Goal: Task Accomplishment & Management: Manage account settings

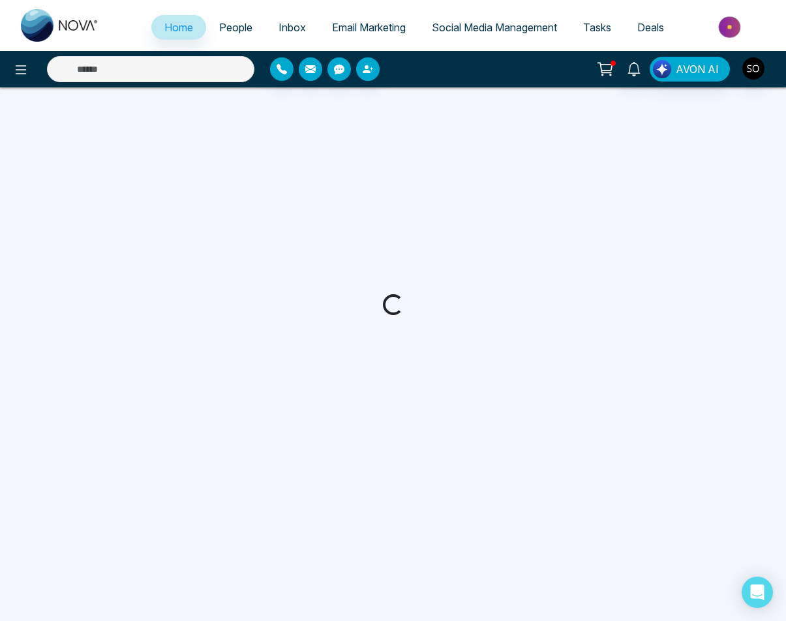
select select "*"
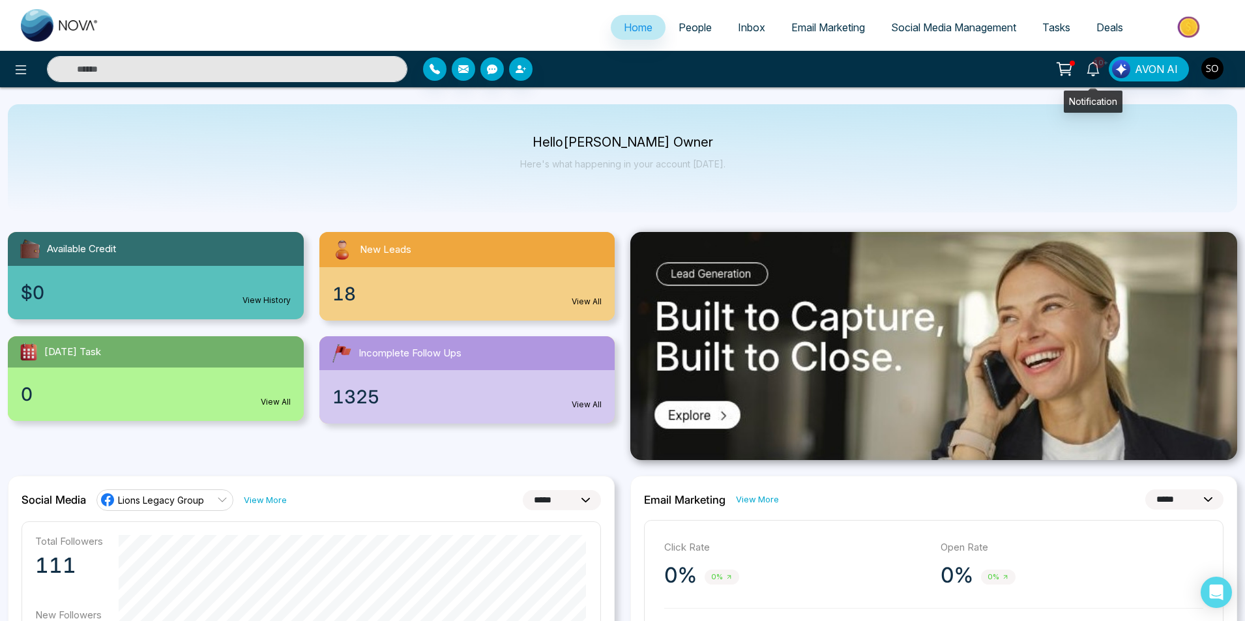
click at [785, 63] on span "10+" at bounding box center [1100, 63] width 12 height 12
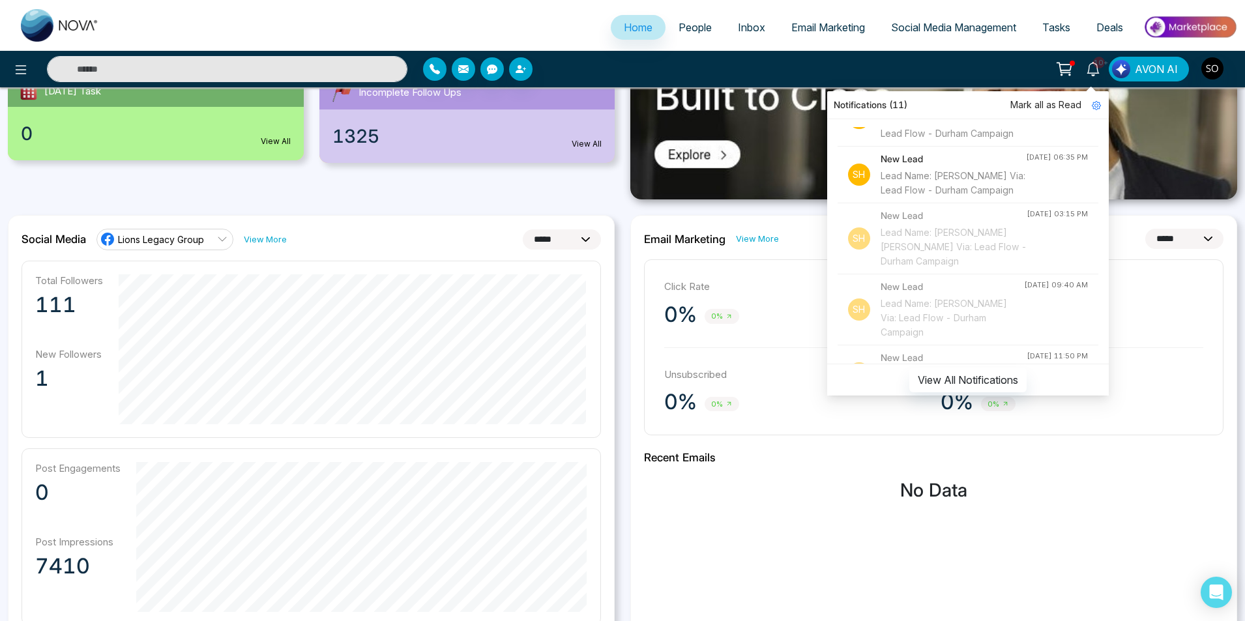
scroll to position [565, 0]
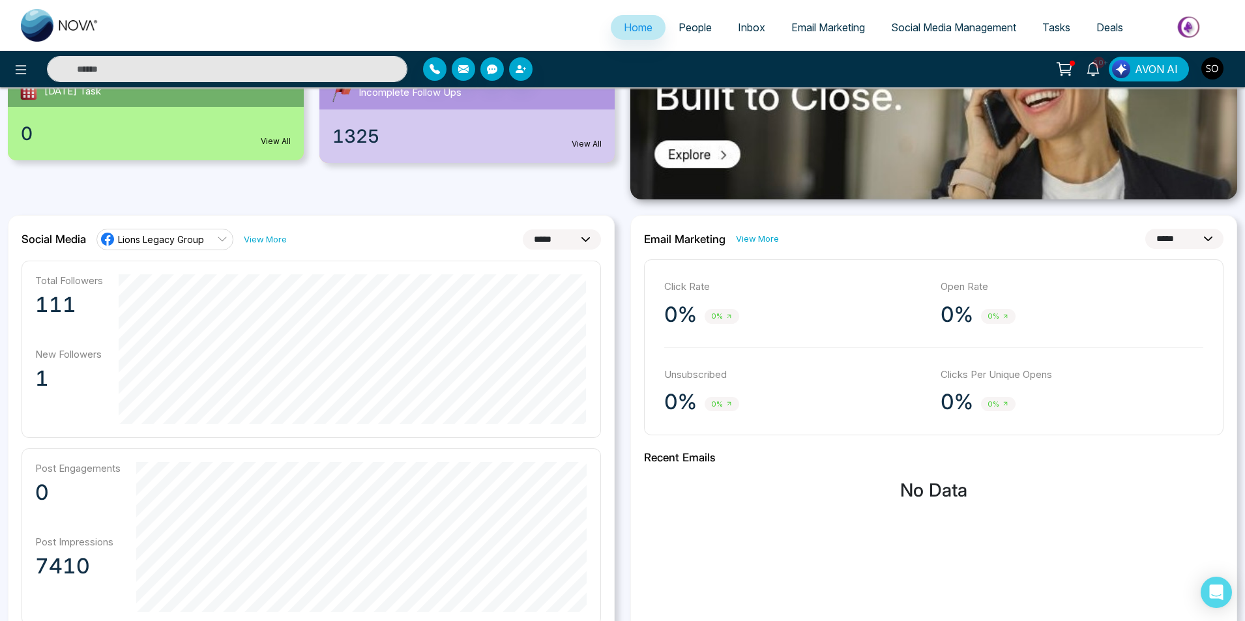
click at [785, 63] on img "button" at bounding box center [1213, 68] width 22 height 22
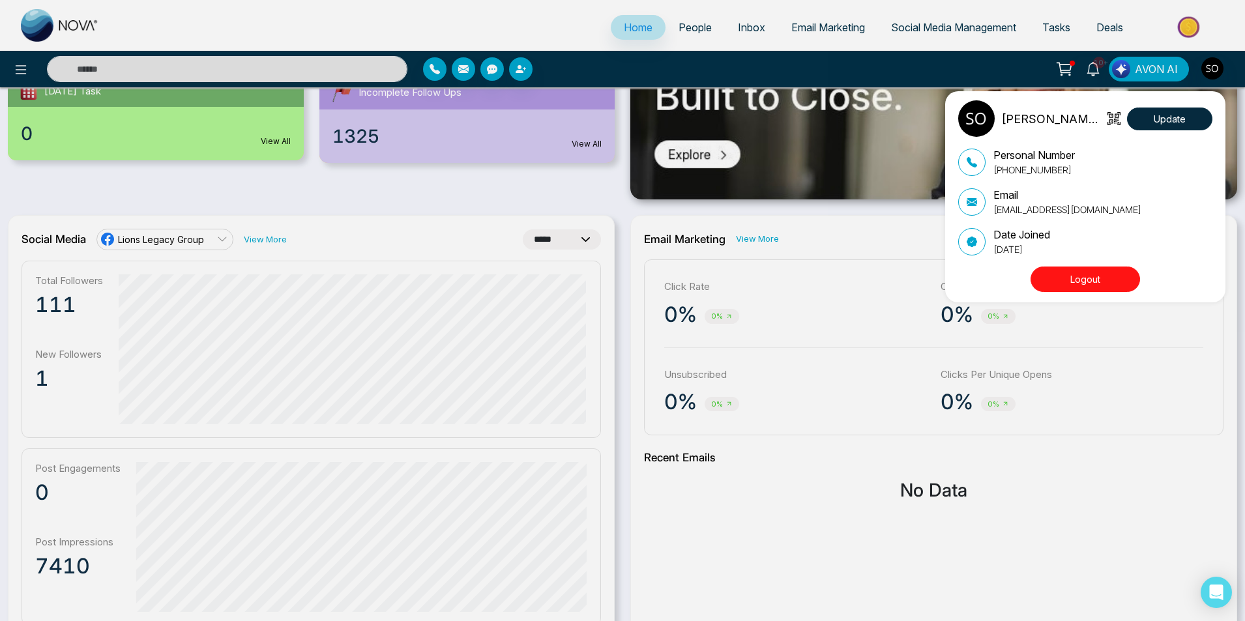
click at [785, 276] on button "Logout" at bounding box center [1086, 279] width 110 height 25
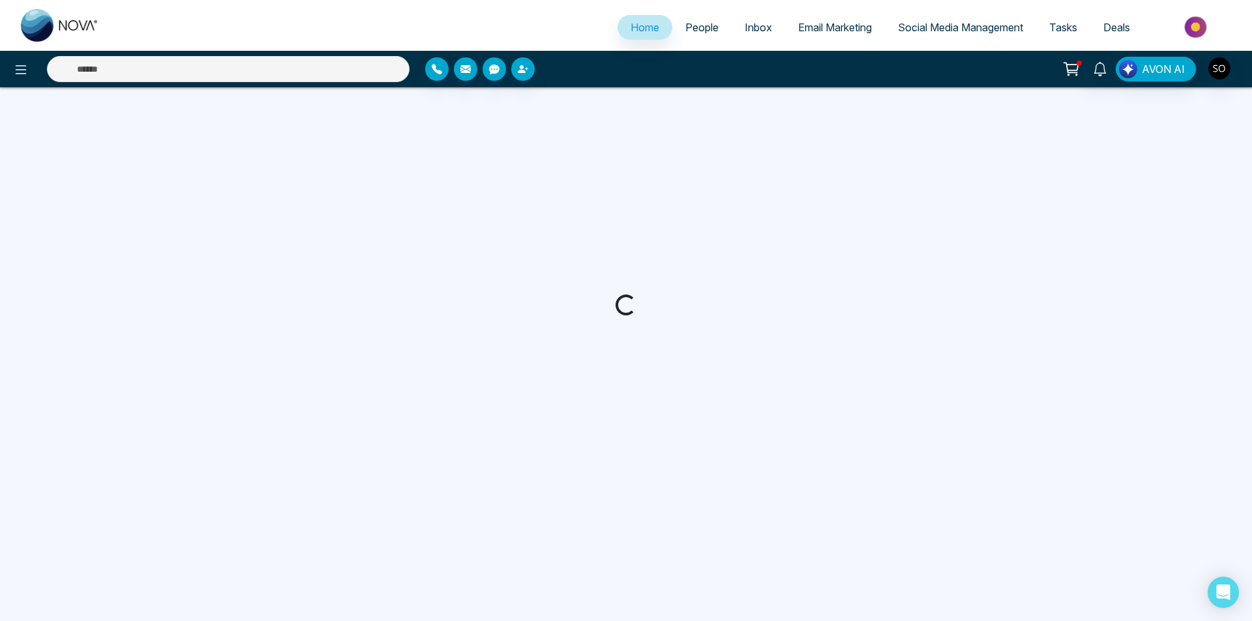
select select "*"
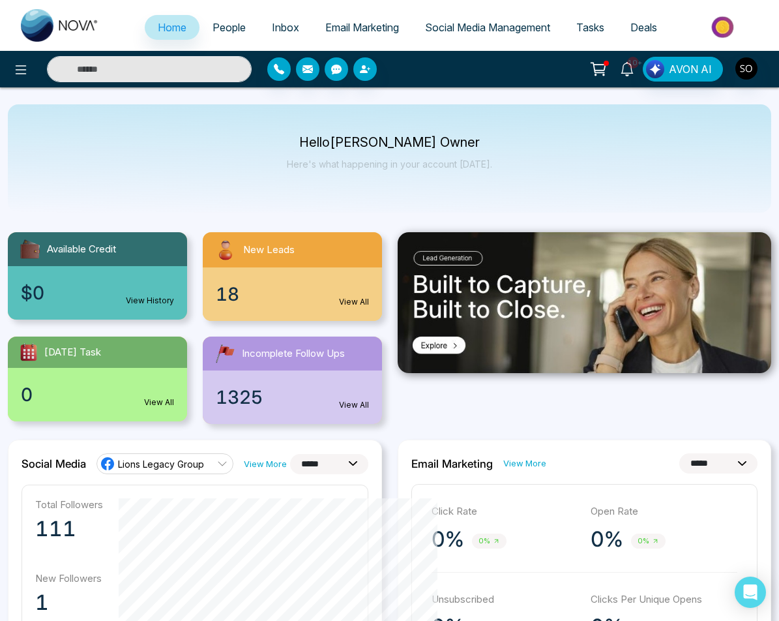
click at [627, 70] on icon at bounding box center [627, 69] width 14 height 14
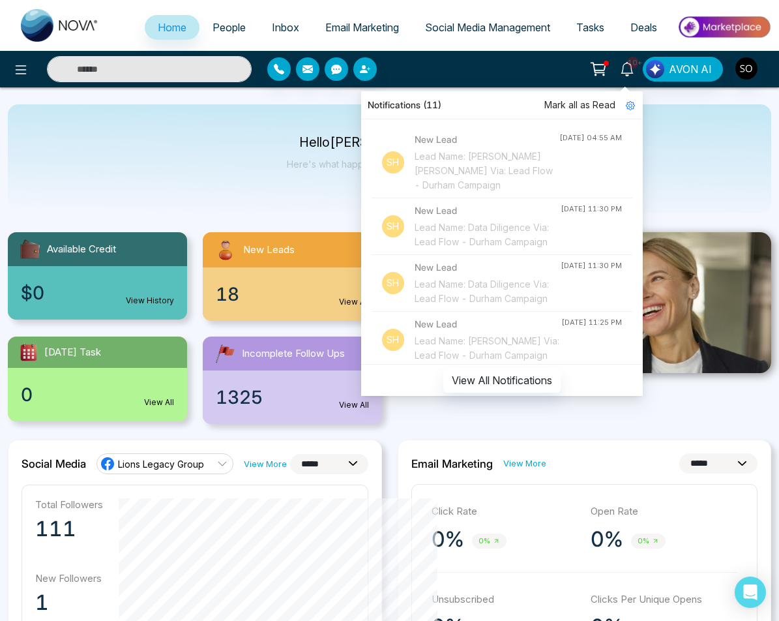
click at [600, 104] on span "Mark all as Read" at bounding box center [579, 105] width 71 height 14
click at [557, 73] on div "Notifications Mark all as Read Sh New Lead Lead Name: Tess Delos Reyes Llarinas…" at bounding box center [616, 69] width 309 height 25
